Goal: Task Accomplishment & Management: Manage account settings

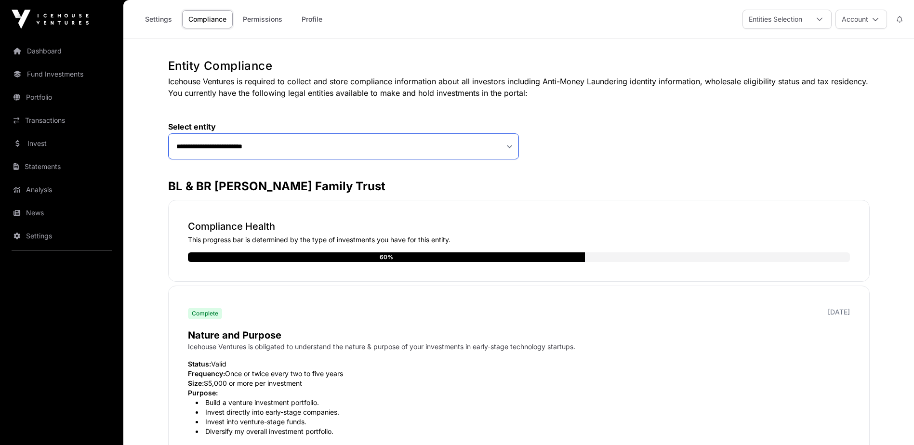
click at [505, 147] on select "**********" at bounding box center [343, 147] width 351 height 26
click at [168, 134] on select "**********" at bounding box center [343, 147] width 351 height 26
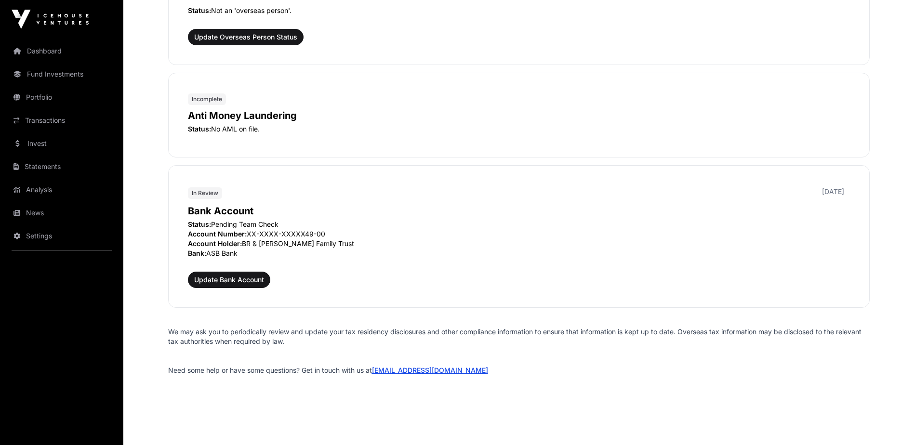
scroll to position [1107, 0]
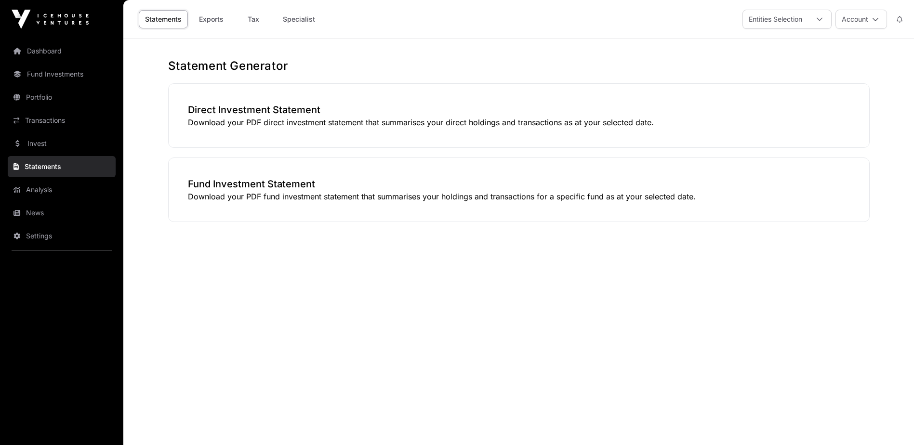
click at [58, 52] on link "Dashboard" at bounding box center [62, 50] width 108 height 21
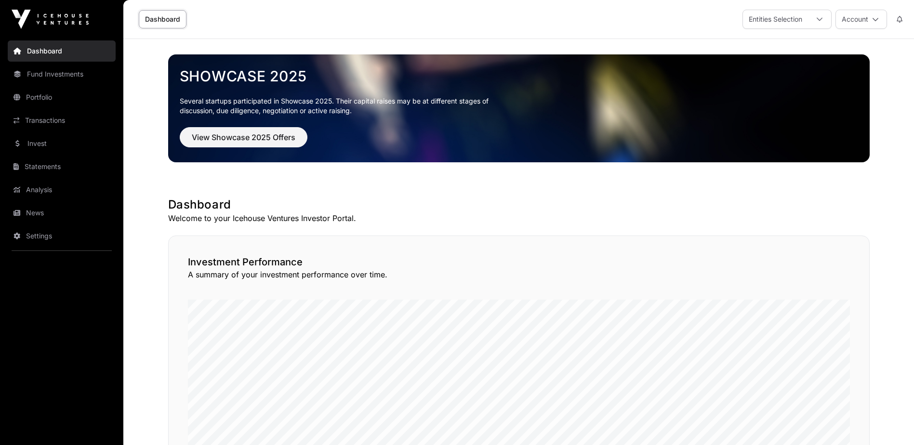
click at [70, 76] on link "Fund Investments" at bounding box center [62, 74] width 108 height 21
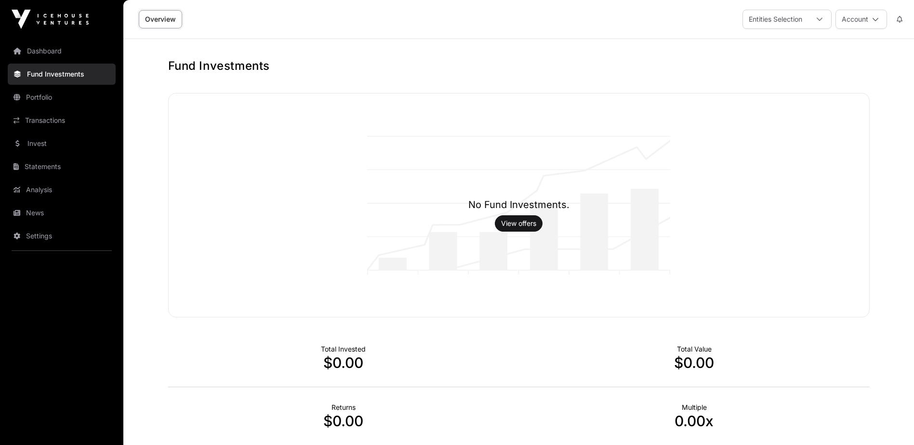
click at [57, 54] on link "Dashboard" at bounding box center [62, 50] width 108 height 21
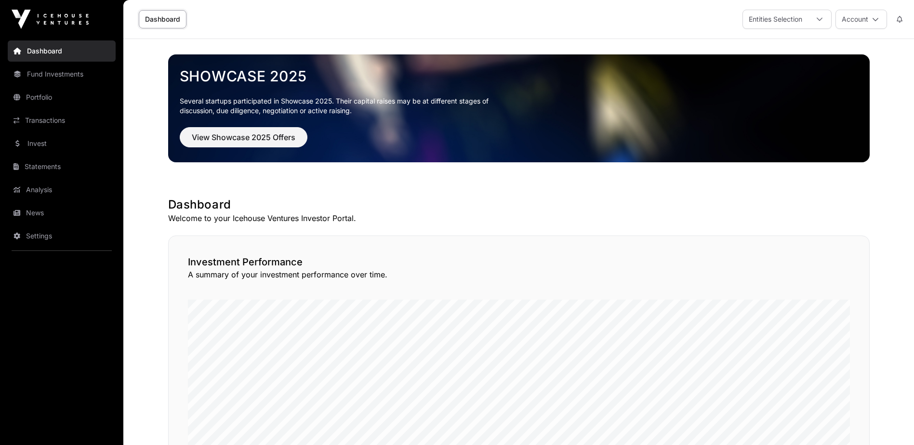
click at [820, 20] on icon at bounding box center [820, 19] width 6 height 3
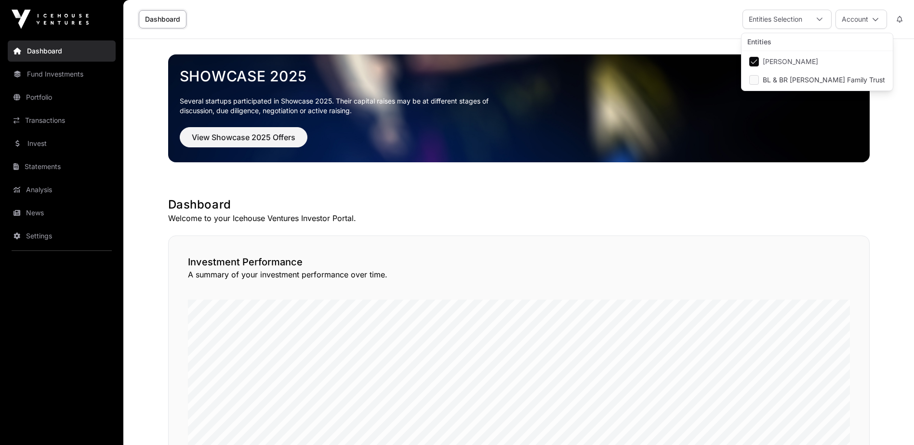
click at [750, 209] on h1 "Dashboard" at bounding box center [519, 204] width 702 height 15
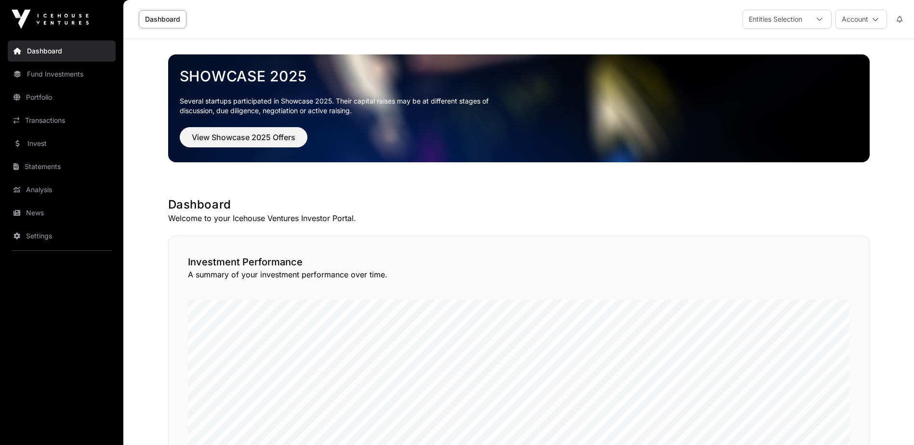
click at [43, 51] on link "Dashboard" at bounding box center [62, 50] width 108 height 21
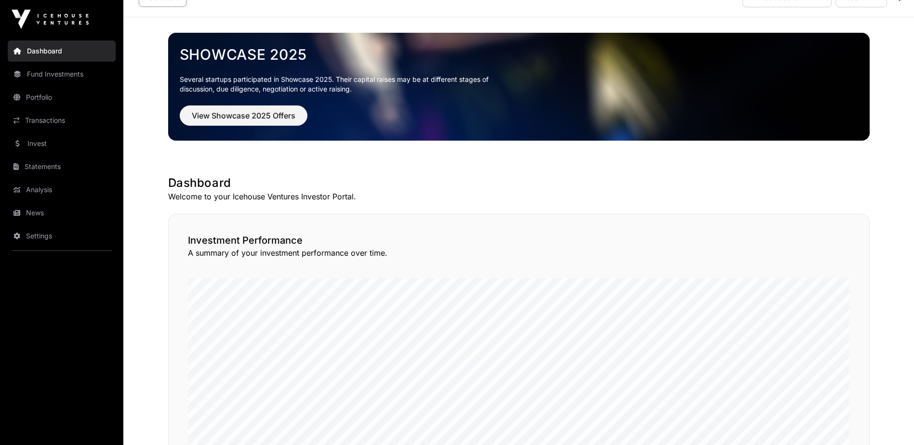
scroll to position [0, 0]
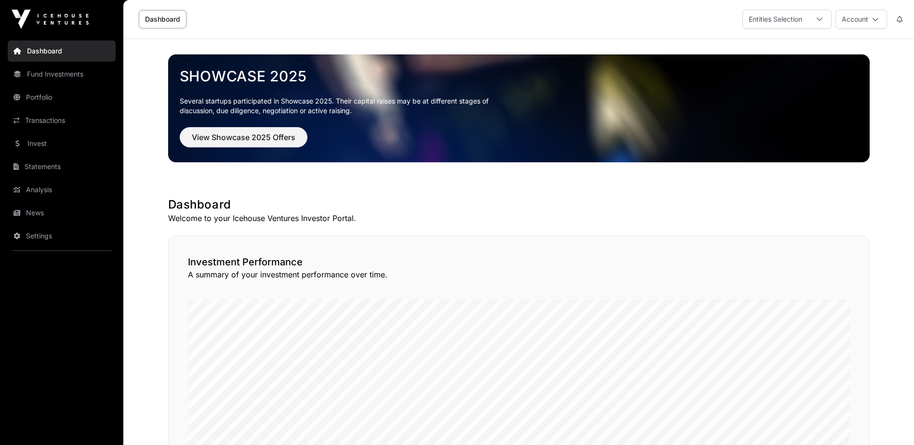
click at [823, 19] on div at bounding box center [819, 19] width 23 height 18
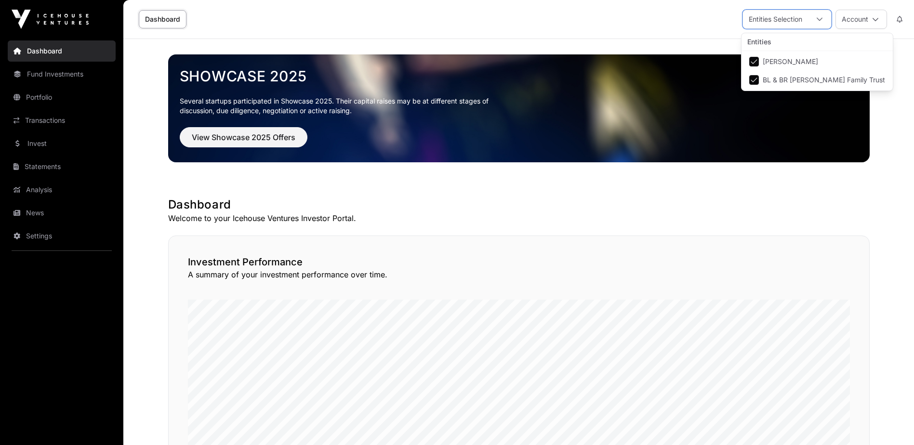
click at [879, 19] on button "Account" at bounding box center [862, 19] width 52 height 19
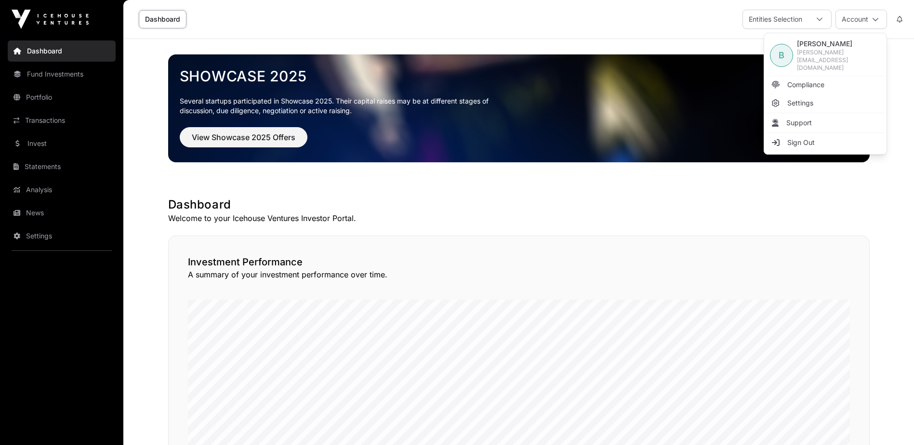
click at [784, 50] on span "B" at bounding box center [782, 55] width 6 height 13
click at [686, 212] on h1 "Dashboard" at bounding box center [519, 204] width 702 height 15
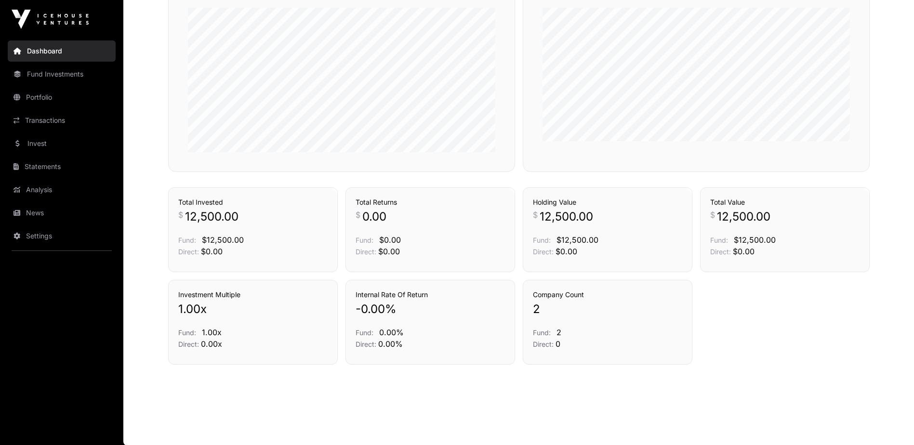
scroll to position [605, 0]
click at [61, 71] on link "Fund Investments" at bounding box center [62, 74] width 108 height 21
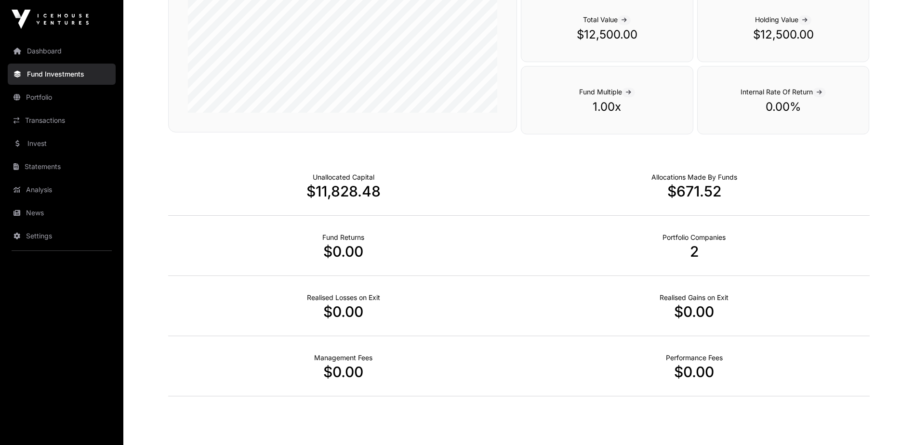
scroll to position [530, 0]
click at [60, 93] on link "Portfolio" at bounding box center [62, 97] width 108 height 21
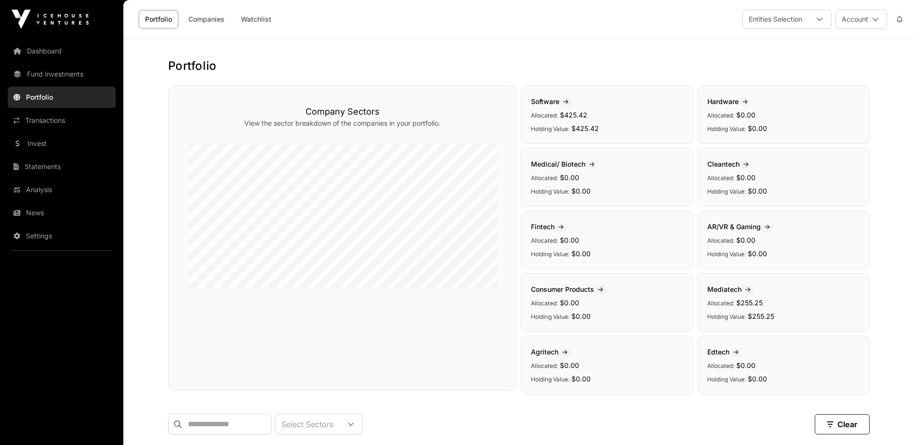
click at [63, 116] on link "Transactions" at bounding box center [62, 120] width 108 height 21
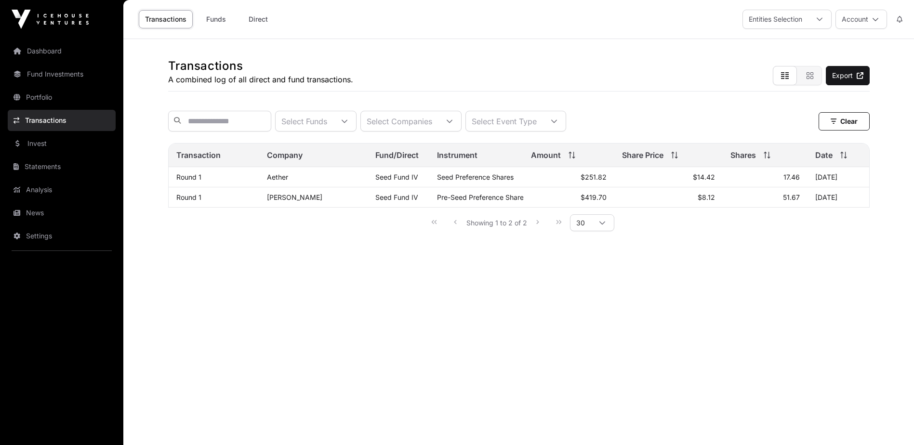
click at [60, 165] on link "Statements" at bounding box center [62, 166] width 108 height 21
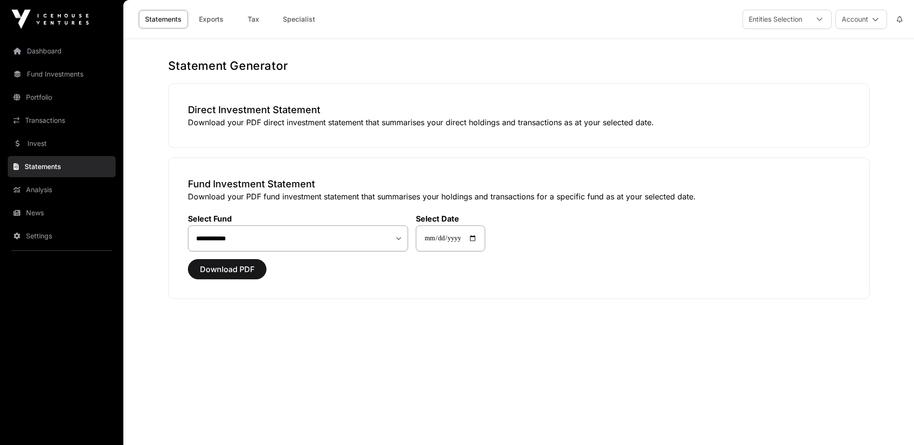
click at [54, 75] on link "Fund Investments" at bounding box center [62, 74] width 108 height 21
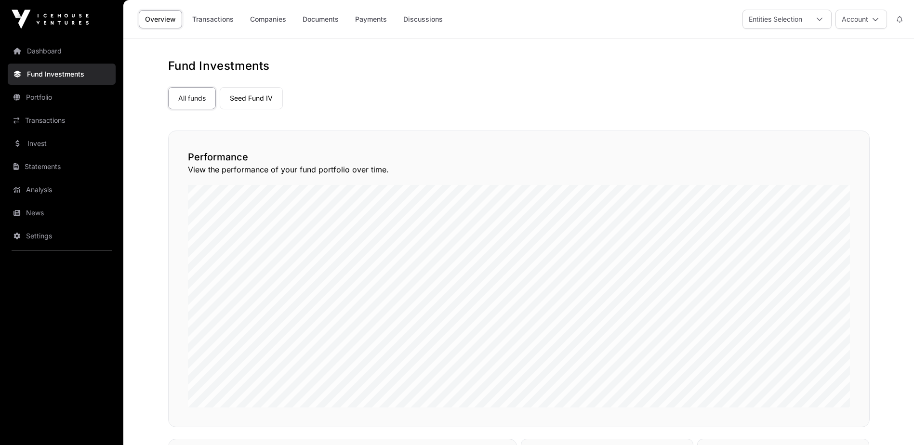
click at [50, 93] on link "Portfolio" at bounding box center [62, 97] width 108 height 21
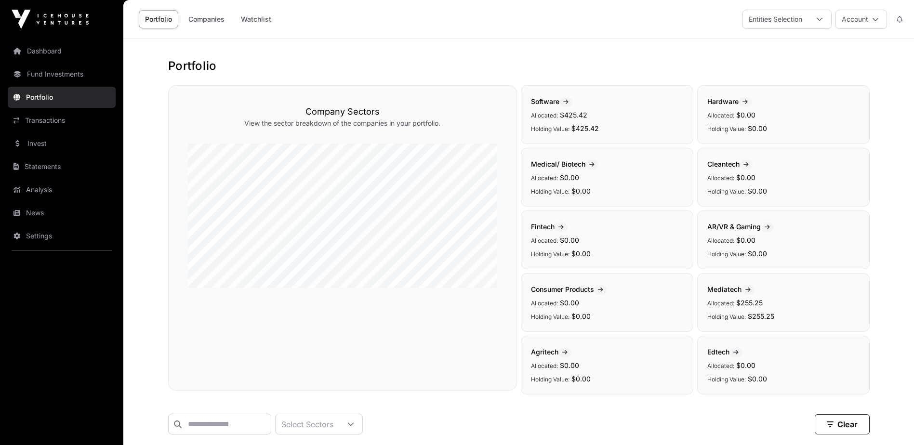
click at [568, 102] on icon at bounding box center [566, 102] width 5 height 6
click at [566, 102] on icon at bounding box center [566, 102] width 5 height 6
click at [530, 103] on div "Software Allocated: $425.42 Holding Value: $425.42" at bounding box center [607, 114] width 173 height 59
click at [201, 20] on link "Companies" at bounding box center [206, 19] width 49 height 18
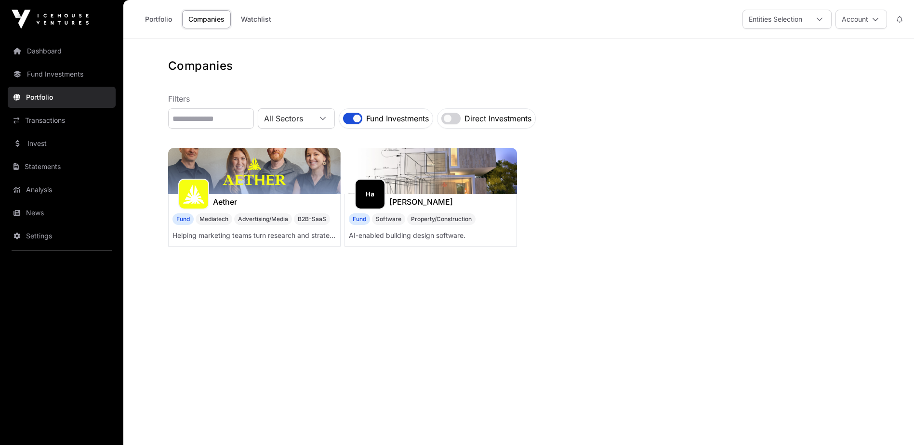
click at [152, 19] on link "Portfolio" at bounding box center [159, 19] width 40 height 18
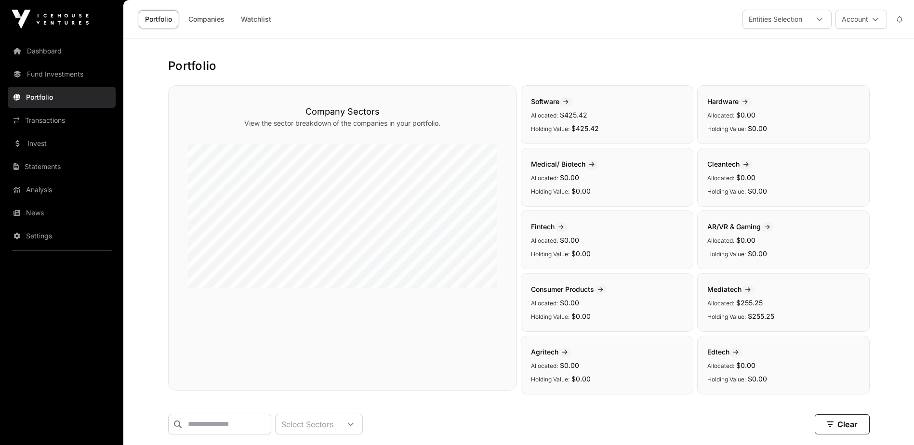
click at [80, 76] on link "Fund Investments" at bounding box center [62, 74] width 108 height 21
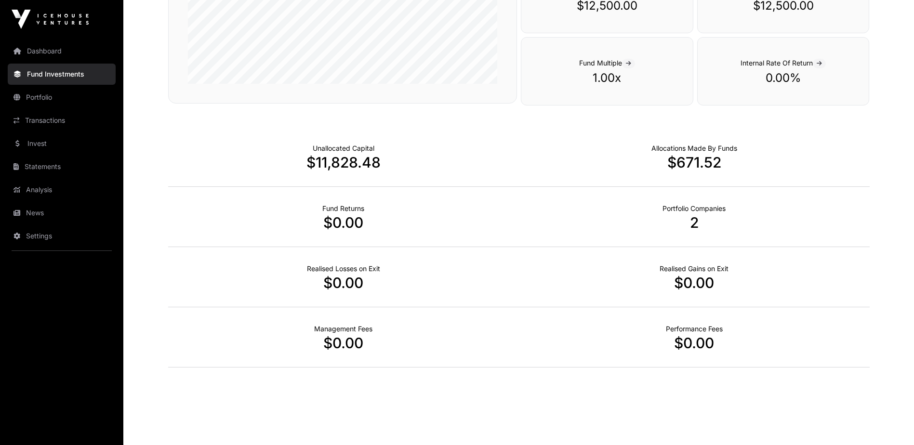
scroll to position [562, 0]
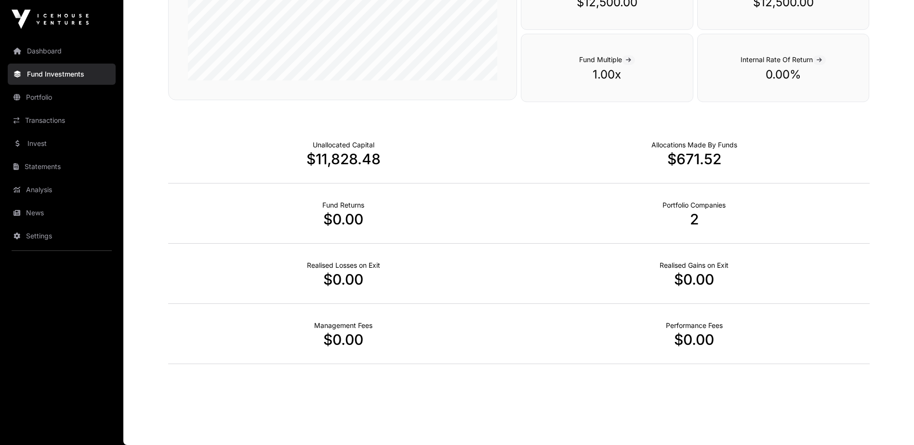
click at [696, 221] on p "2" at bounding box center [694, 219] width 351 height 17
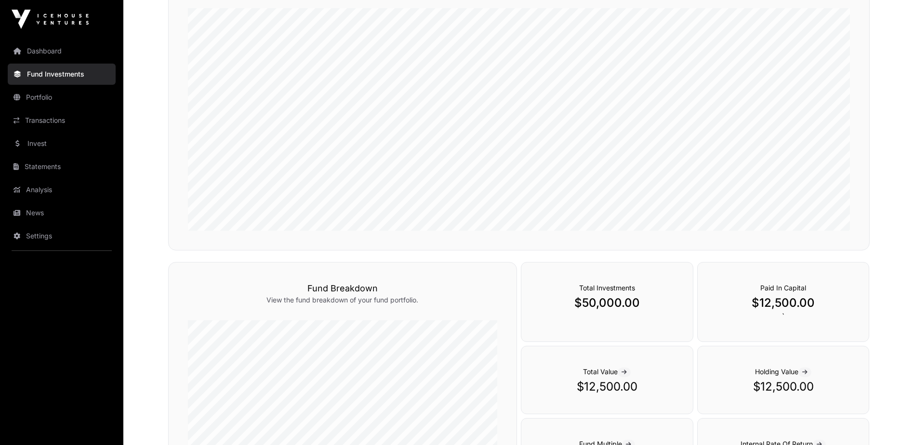
scroll to position [176, 0]
click at [40, 51] on link "Dashboard" at bounding box center [62, 50] width 108 height 21
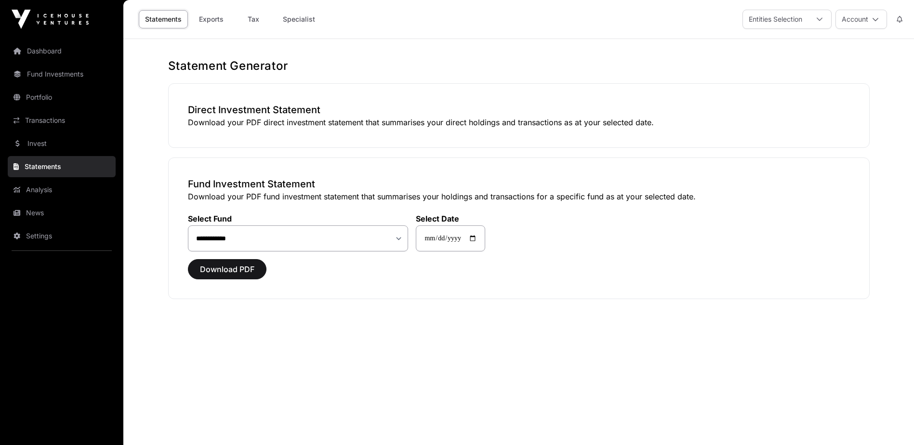
click at [60, 54] on link "Dashboard" at bounding box center [62, 50] width 108 height 21
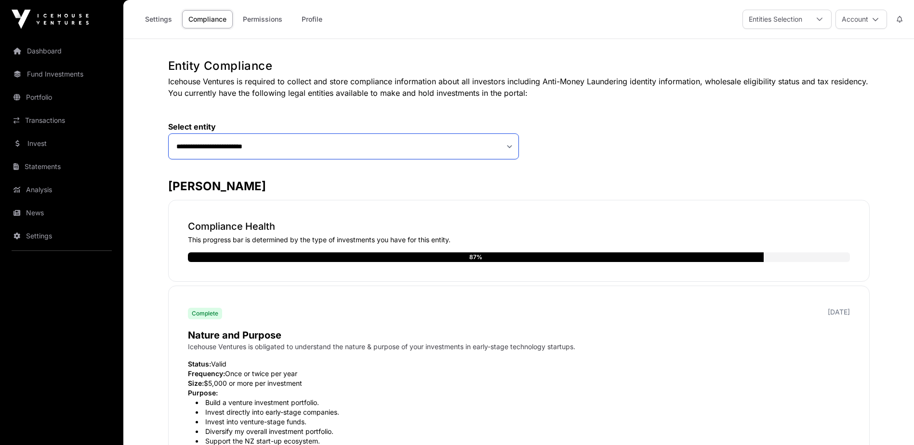
click at [511, 149] on select "**********" at bounding box center [343, 147] width 351 height 26
click at [372, 148] on select "**********" at bounding box center [343, 147] width 351 height 26
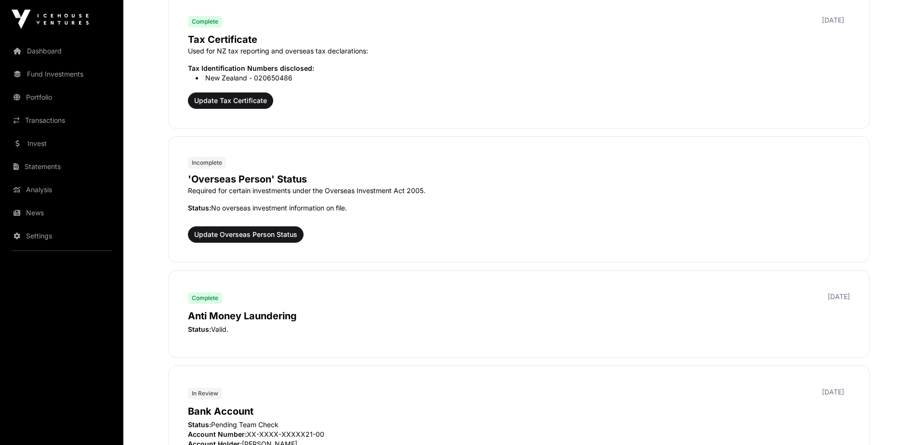
scroll to position [1108, 0]
click at [235, 233] on span "Update Overseas Person Status" at bounding box center [245, 234] width 103 height 10
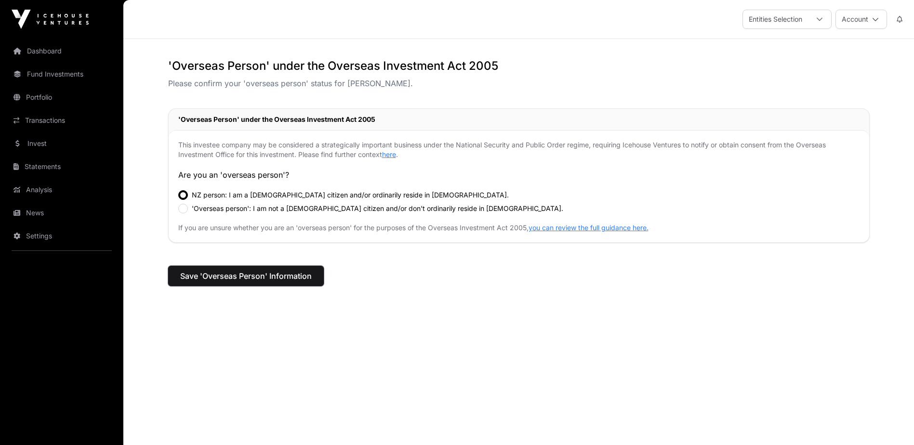
click at [217, 275] on span "Save 'Overseas Person' Information" at bounding box center [246, 276] width 132 height 12
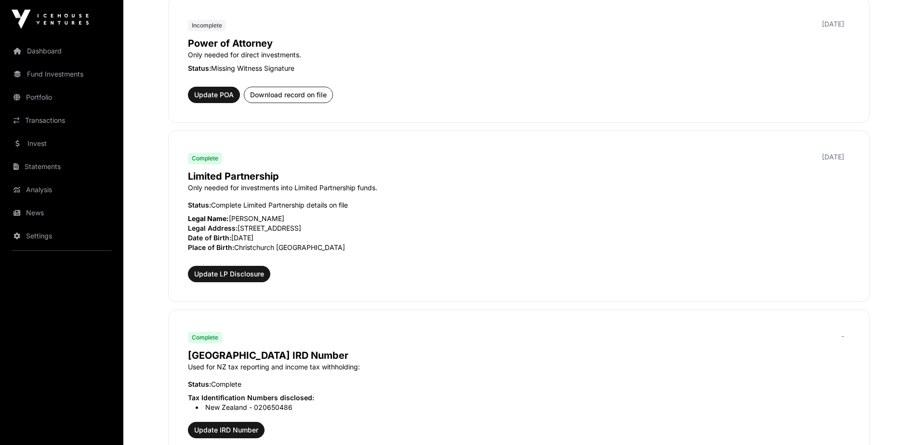
scroll to position [675, 0]
click at [214, 98] on span "Update POA" at bounding box center [214, 96] width 40 height 10
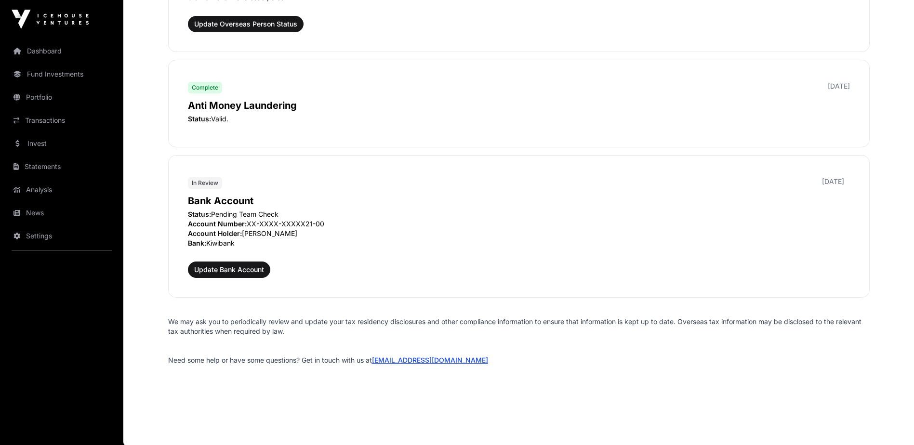
scroll to position [1363, 0]
click at [227, 266] on span "Update Bank Account" at bounding box center [229, 269] width 70 height 10
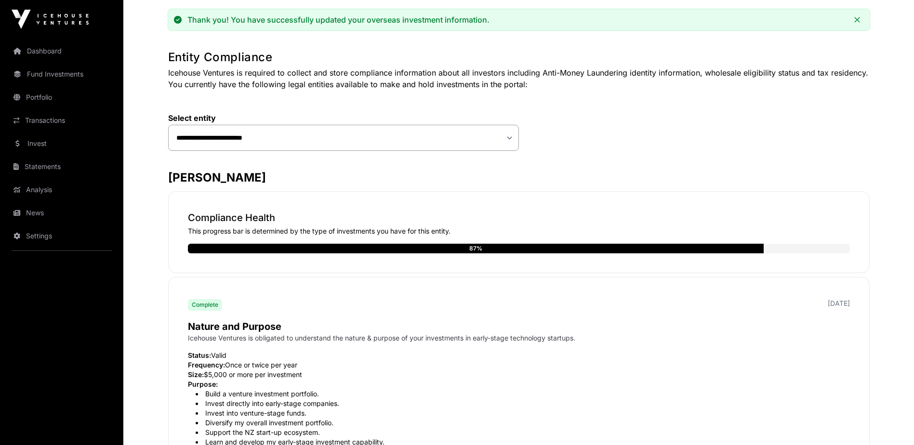
scroll to position [0, 0]
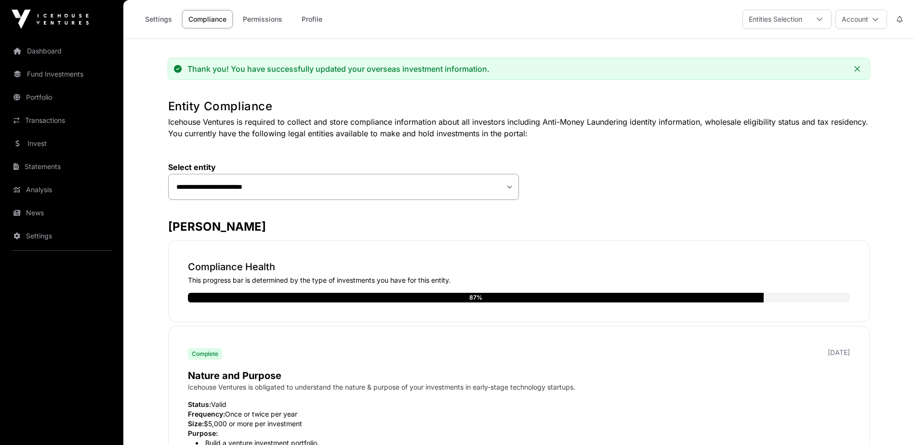
click at [821, 17] on icon at bounding box center [820, 19] width 7 height 7
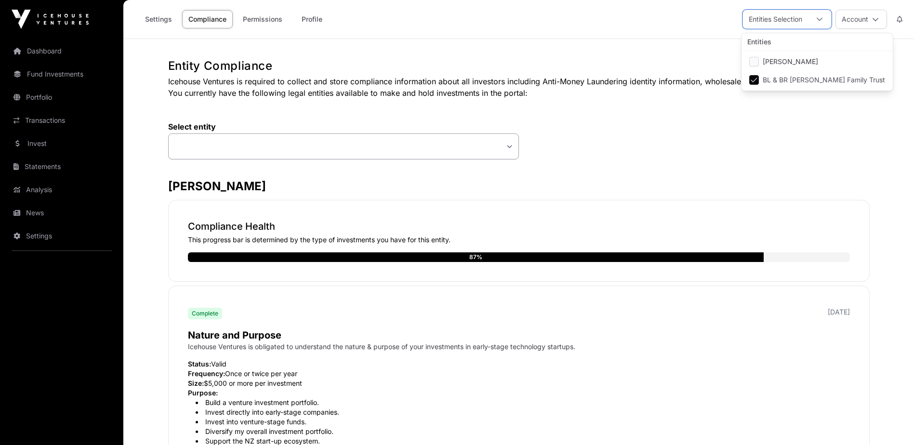
click at [509, 146] on select "**********" at bounding box center [343, 147] width 351 height 26
select select "**********"
click at [168, 134] on select "**********" at bounding box center [343, 147] width 351 height 26
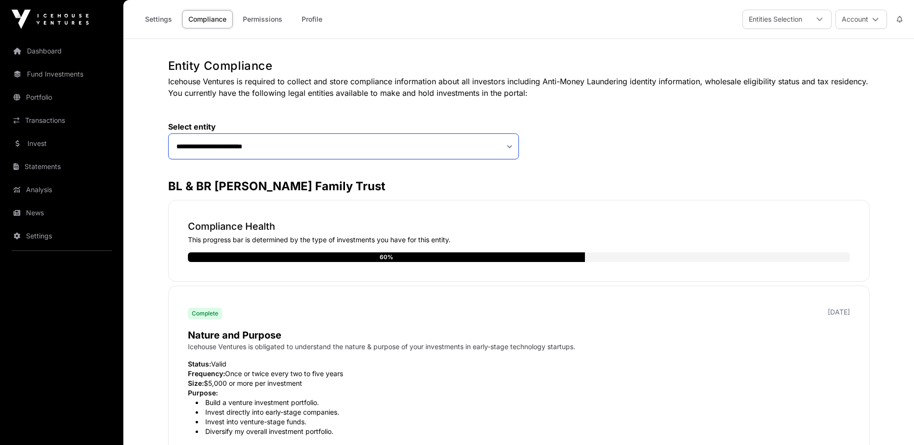
click at [508, 147] on select "**********" at bounding box center [343, 147] width 351 height 26
click at [510, 148] on select "**********" at bounding box center [343, 147] width 351 height 26
click at [168, 134] on select "**********" at bounding box center [343, 147] width 351 height 26
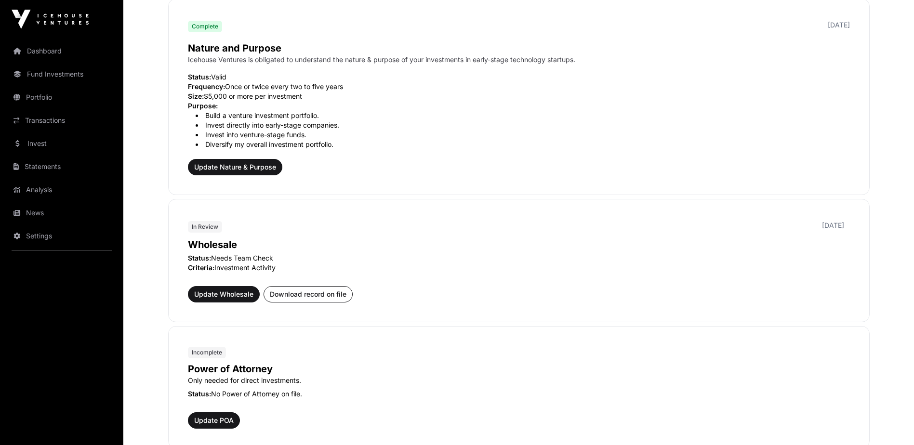
scroll to position [288, 0]
click at [229, 296] on span "Update Wholesale" at bounding box center [223, 294] width 59 height 10
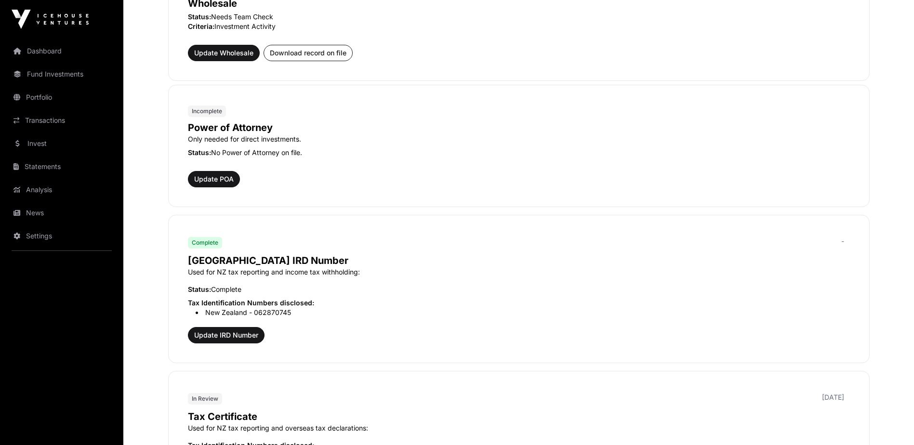
scroll to position [529, 0]
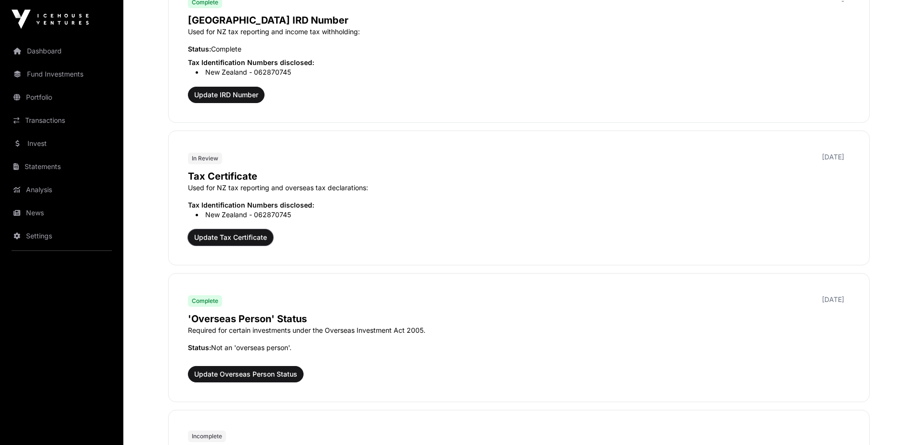
click at [224, 241] on span "Update Tax Certificate" at bounding box center [230, 238] width 73 height 10
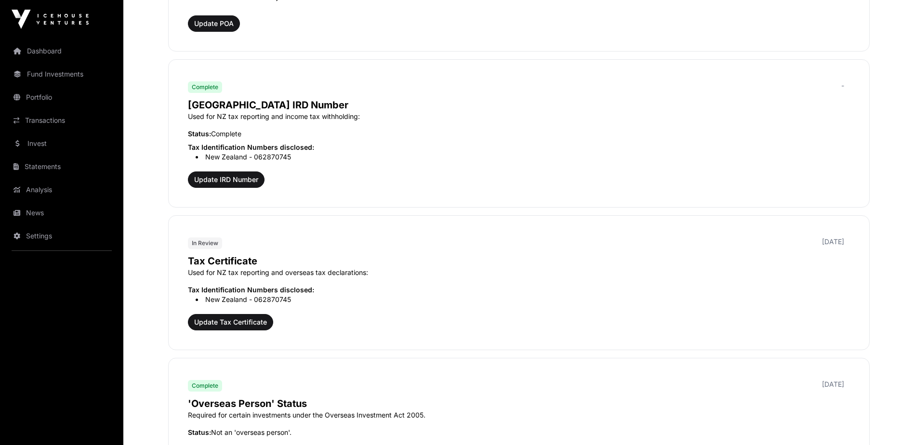
scroll to position [678, 0]
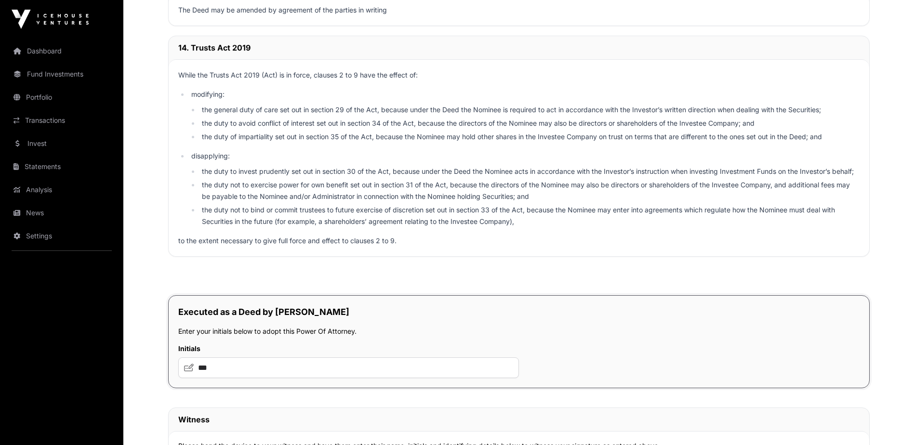
scroll to position [4859, 0]
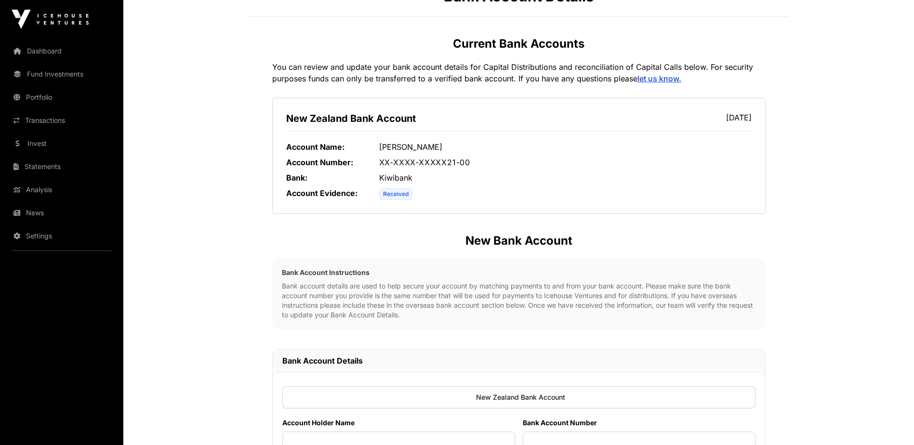
scroll to position [69, 0]
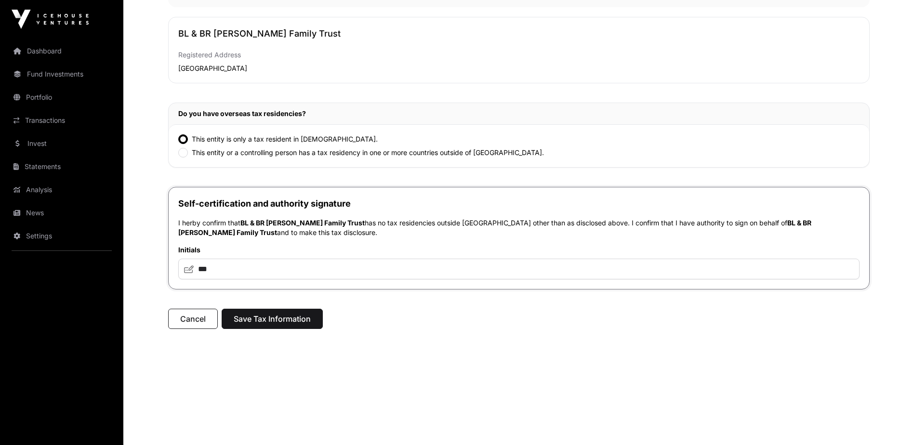
scroll to position [145, 0]
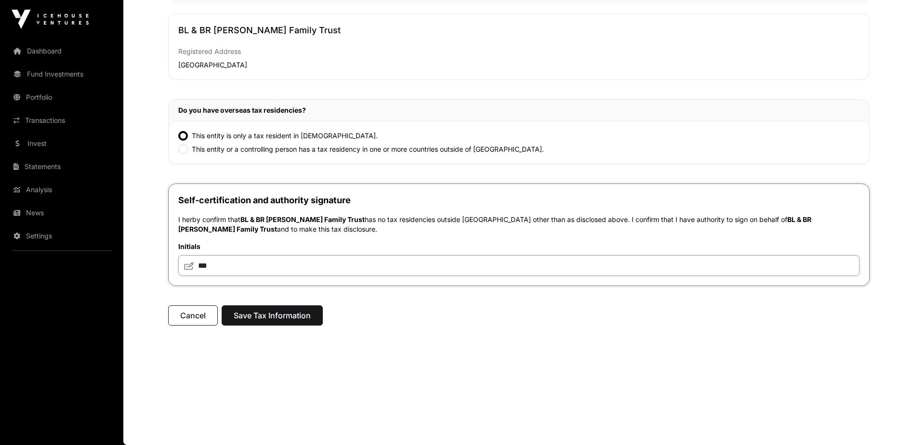
click at [221, 263] on input "***" at bounding box center [519, 265] width 682 height 21
click at [199, 263] on input "***" at bounding box center [519, 265] width 682 height 21
click at [190, 266] on icon at bounding box center [189, 266] width 10 height 8
click at [189, 265] on icon at bounding box center [189, 266] width 10 height 8
click at [259, 317] on span "Save Tax Information" at bounding box center [272, 316] width 77 height 12
